Goal: Task Accomplishment & Management: Use online tool/utility

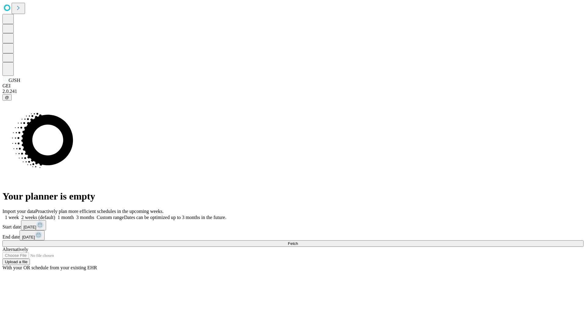
click at [298, 242] on span "Fetch" at bounding box center [293, 244] width 10 height 5
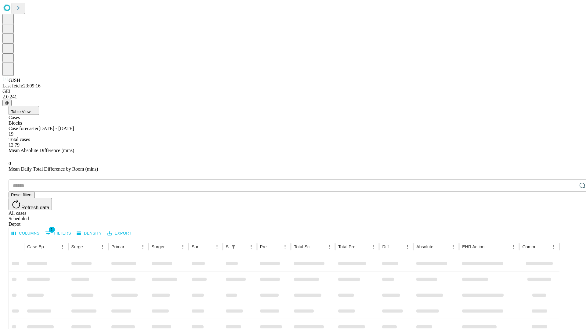
click at [570, 222] on div "Depot" at bounding box center [299, 224] width 581 height 5
